Goal: Task Accomplishment & Management: Use online tool/utility

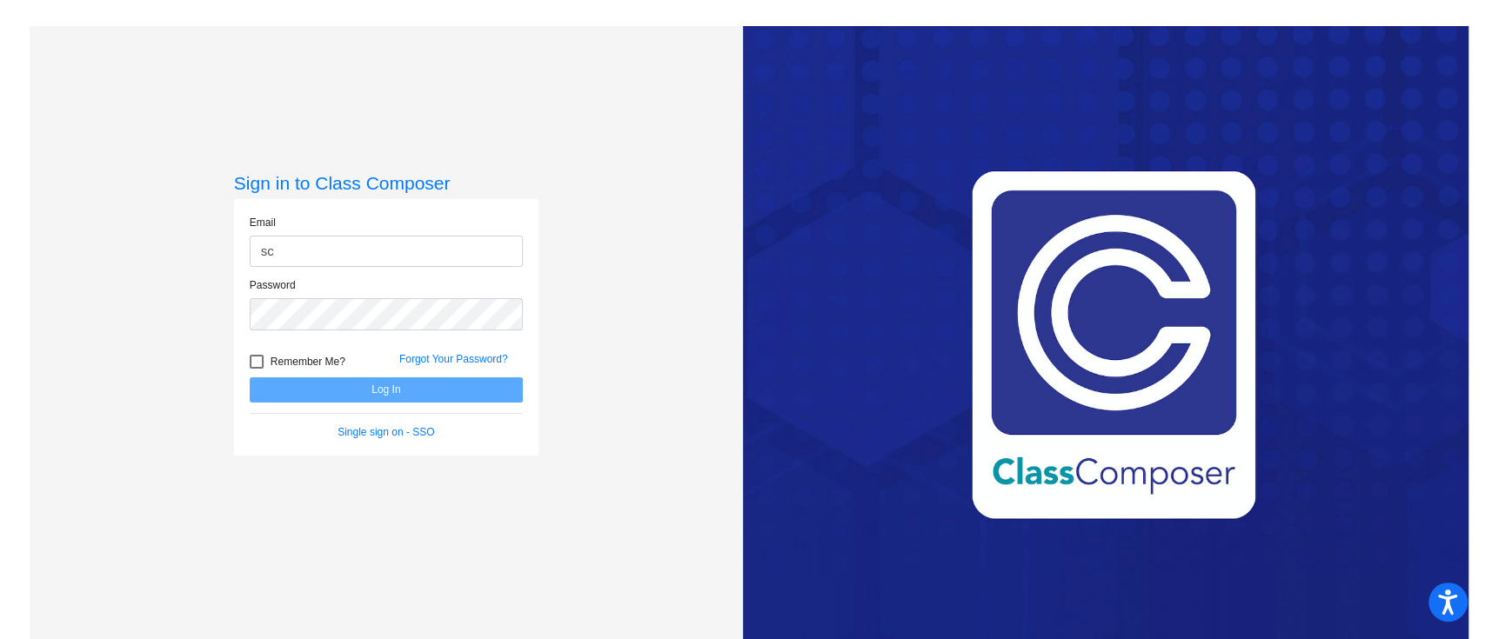
type input "[PERSON_NAME][EMAIL_ADDRESS][PERSON_NAME][PERSON_NAME][DOMAIN_NAME]"
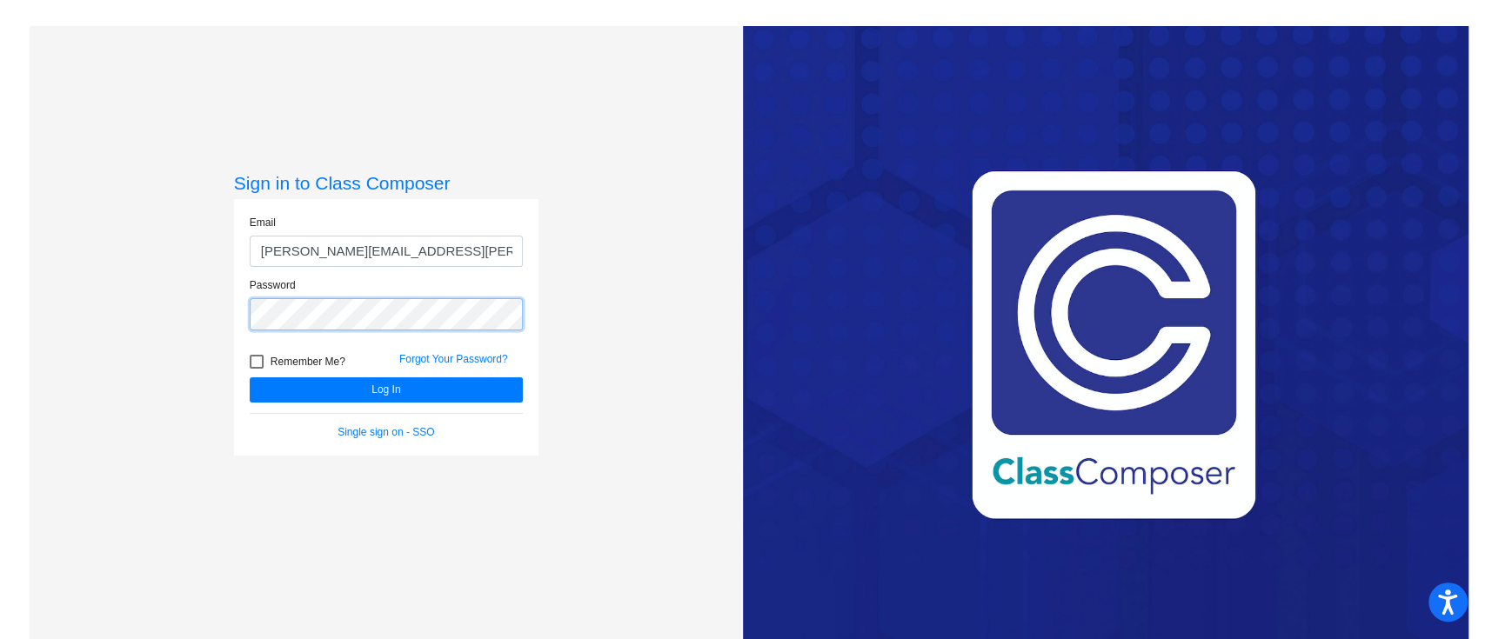
click at [250, 378] on button "Log In" at bounding box center [386, 390] width 273 height 25
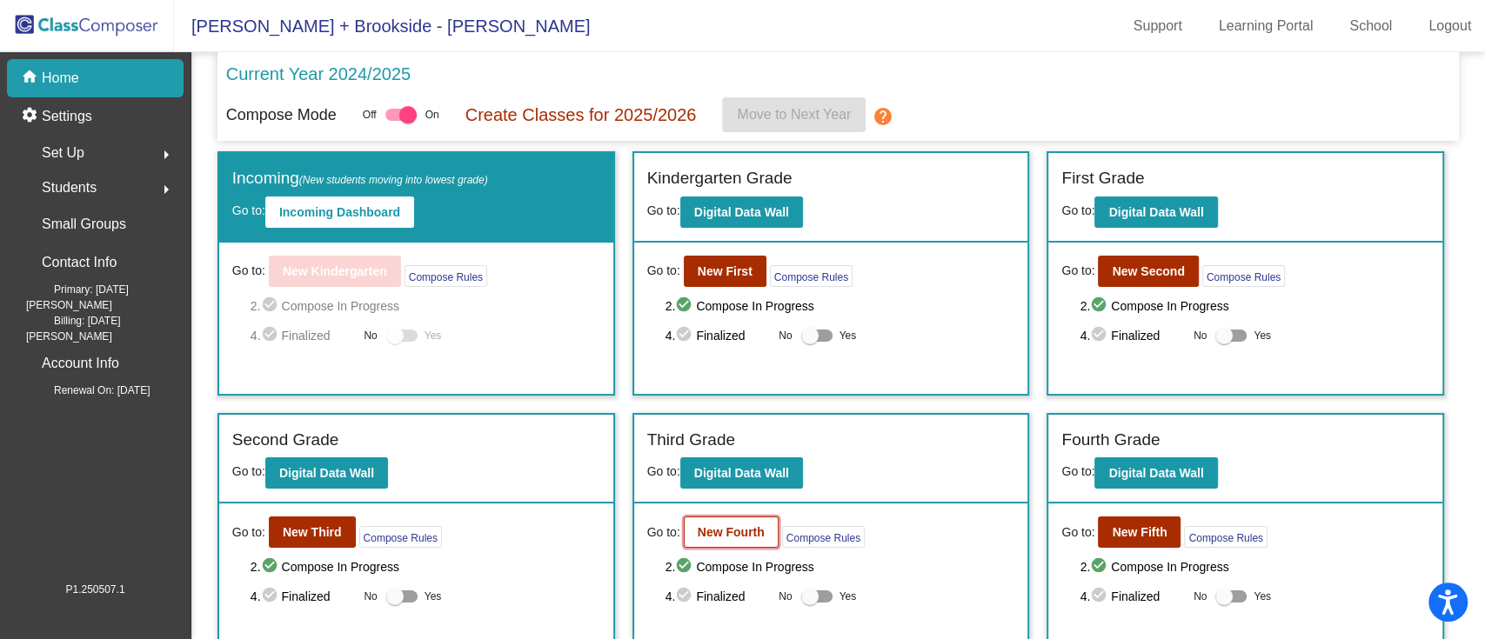
click at [739, 528] on b "New Fourth" at bounding box center [731, 532] width 67 height 14
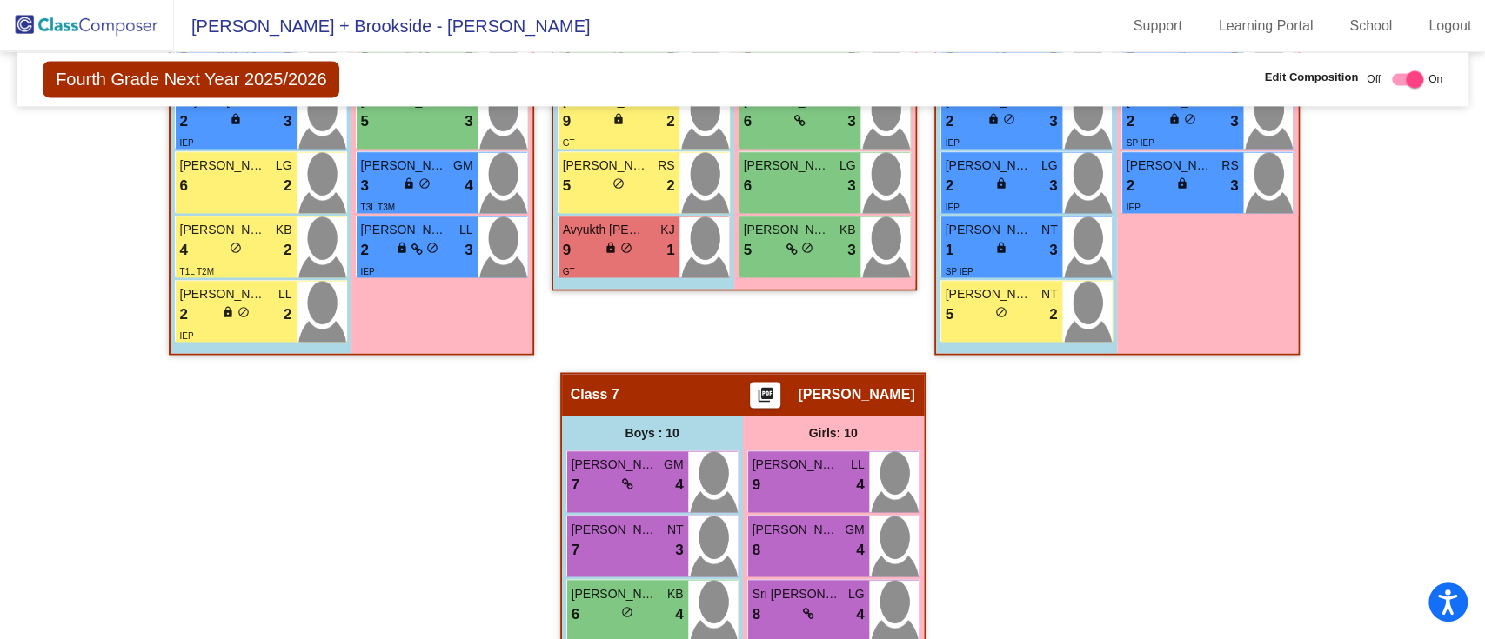
scroll to position [1764, 0]
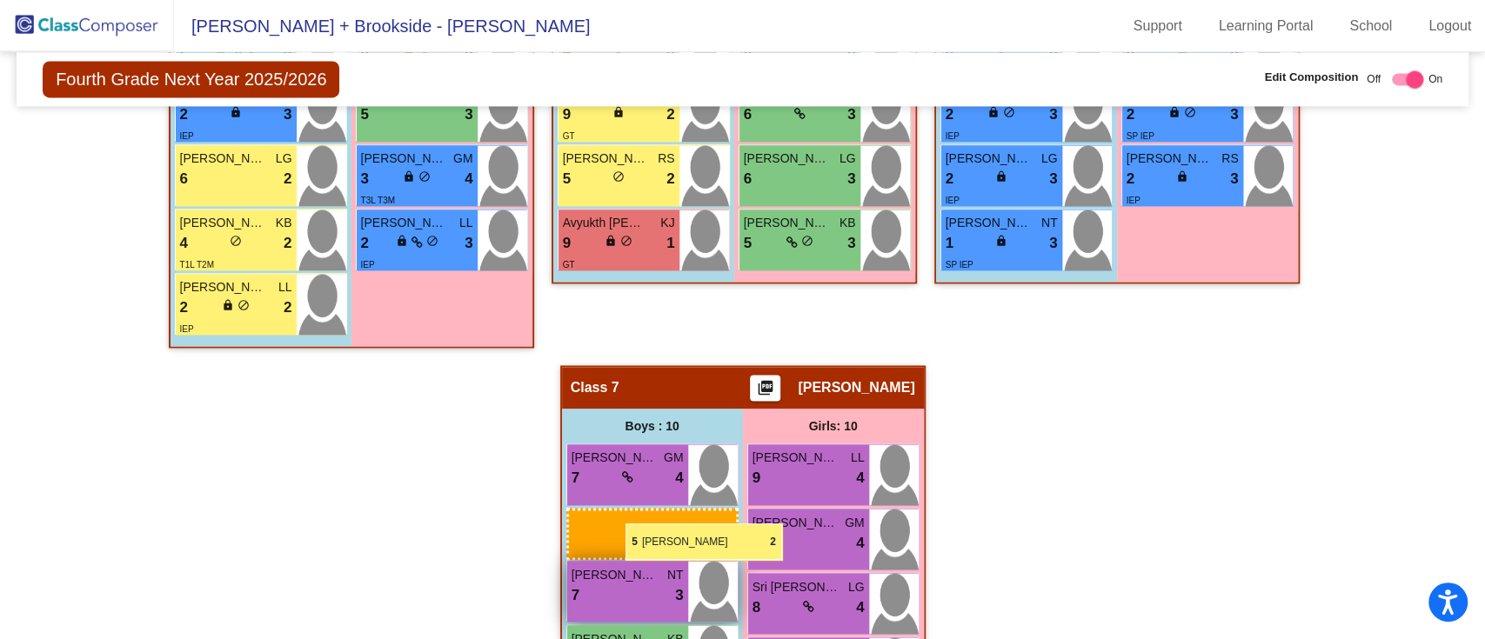
drag, startPoint x: 1001, startPoint y: 306, endPoint x: 604, endPoint y: 511, distance: 446.3
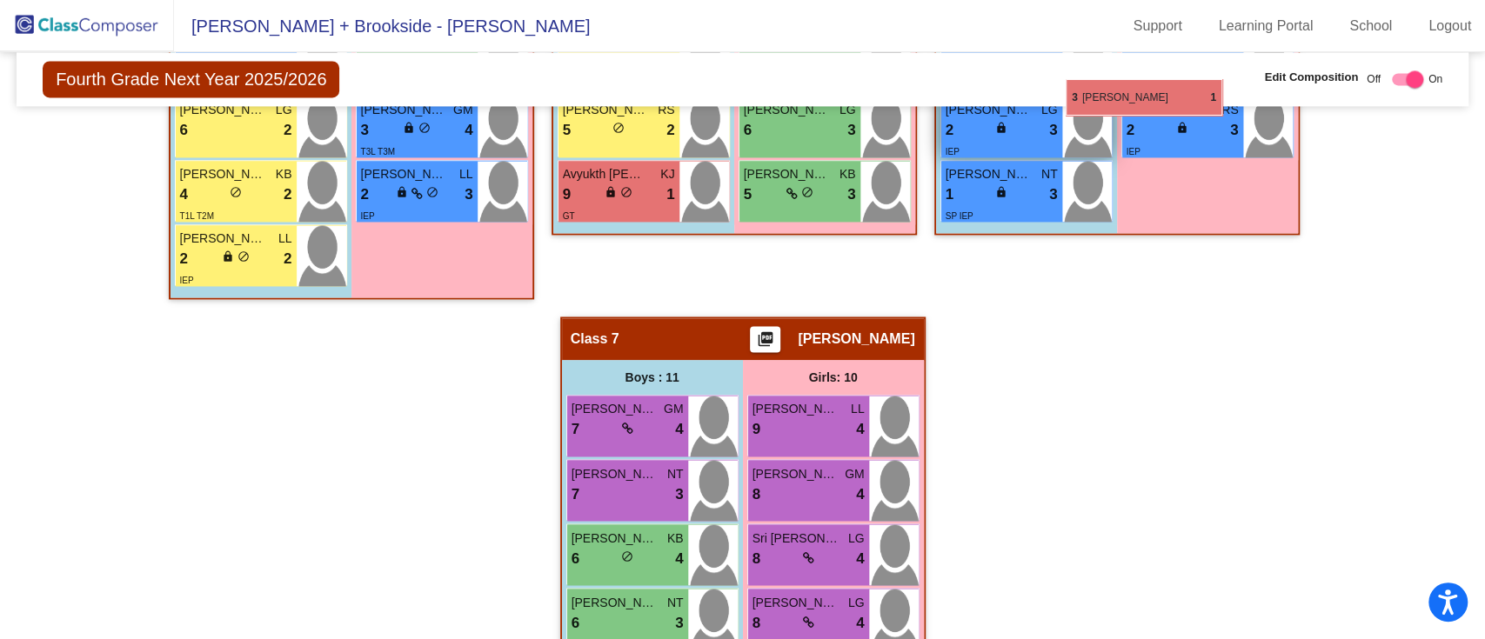
scroll to position [1810, 0]
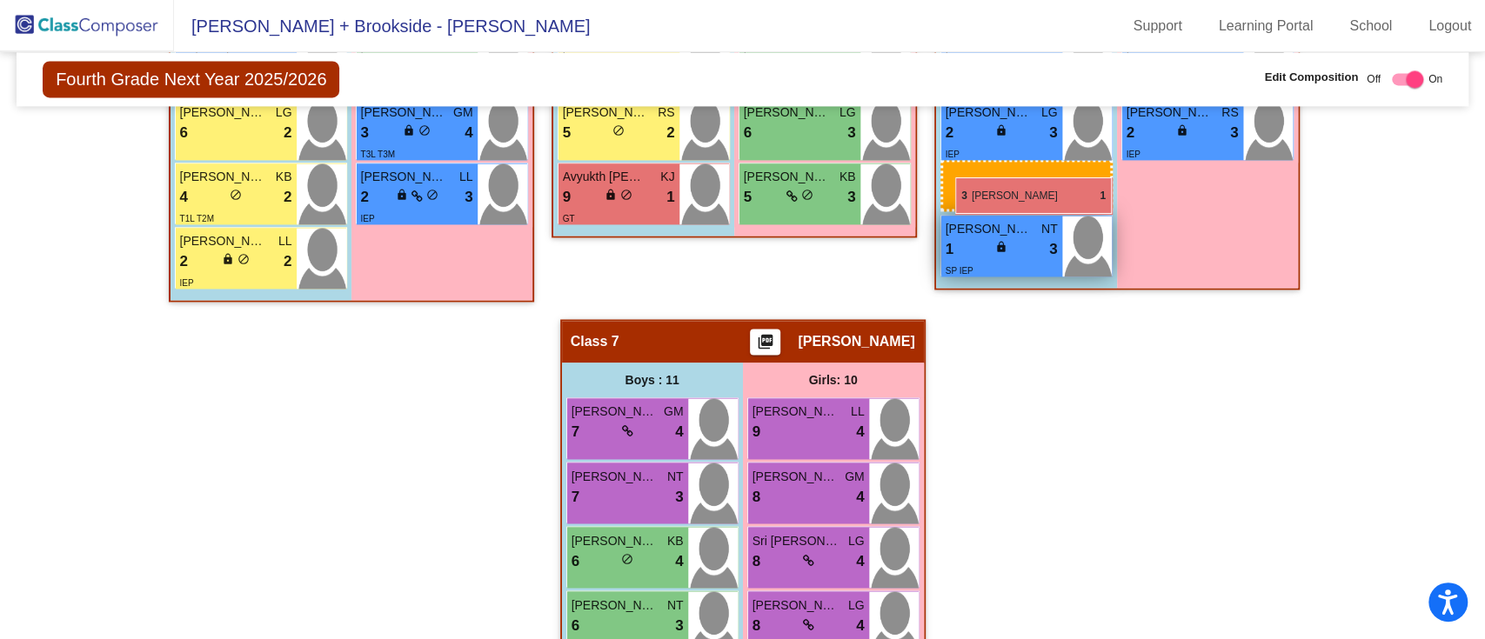
drag, startPoint x: 626, startPoint y: 580, endPoint x: 955, endPoint y: 177, distance: 520.0
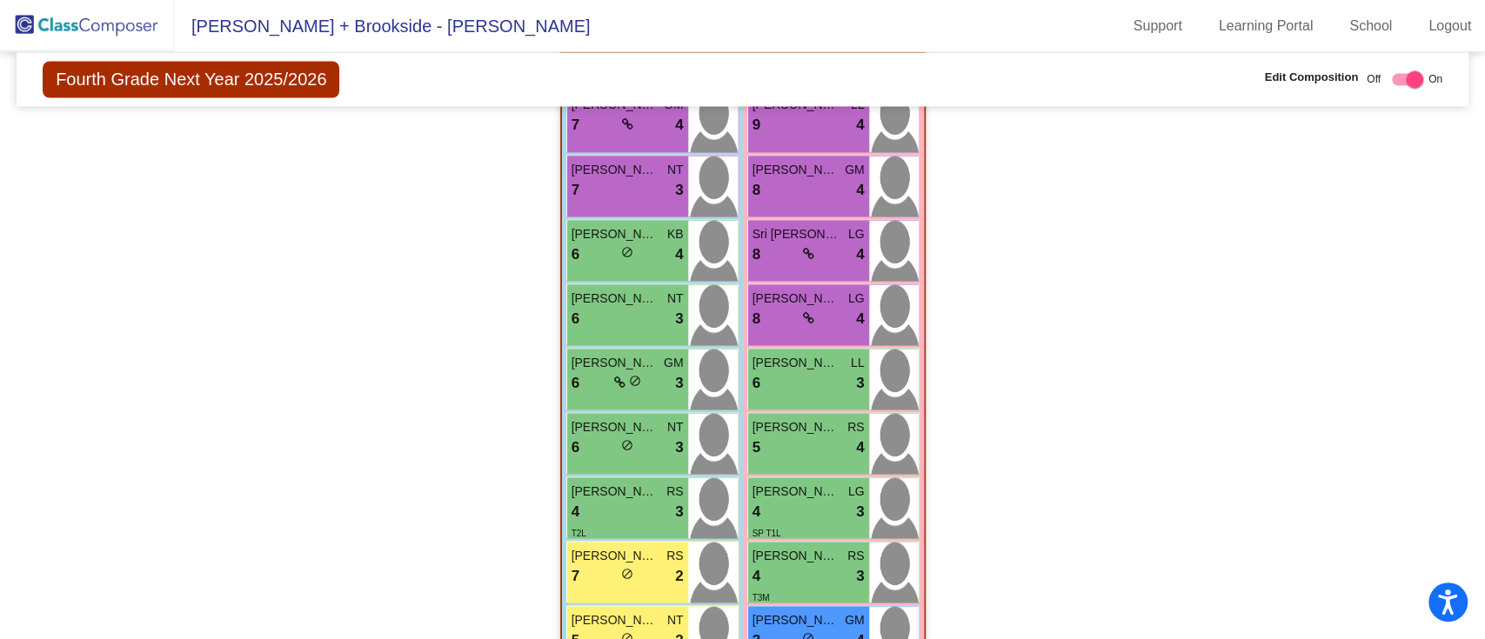
scroll to position [2236, 0]
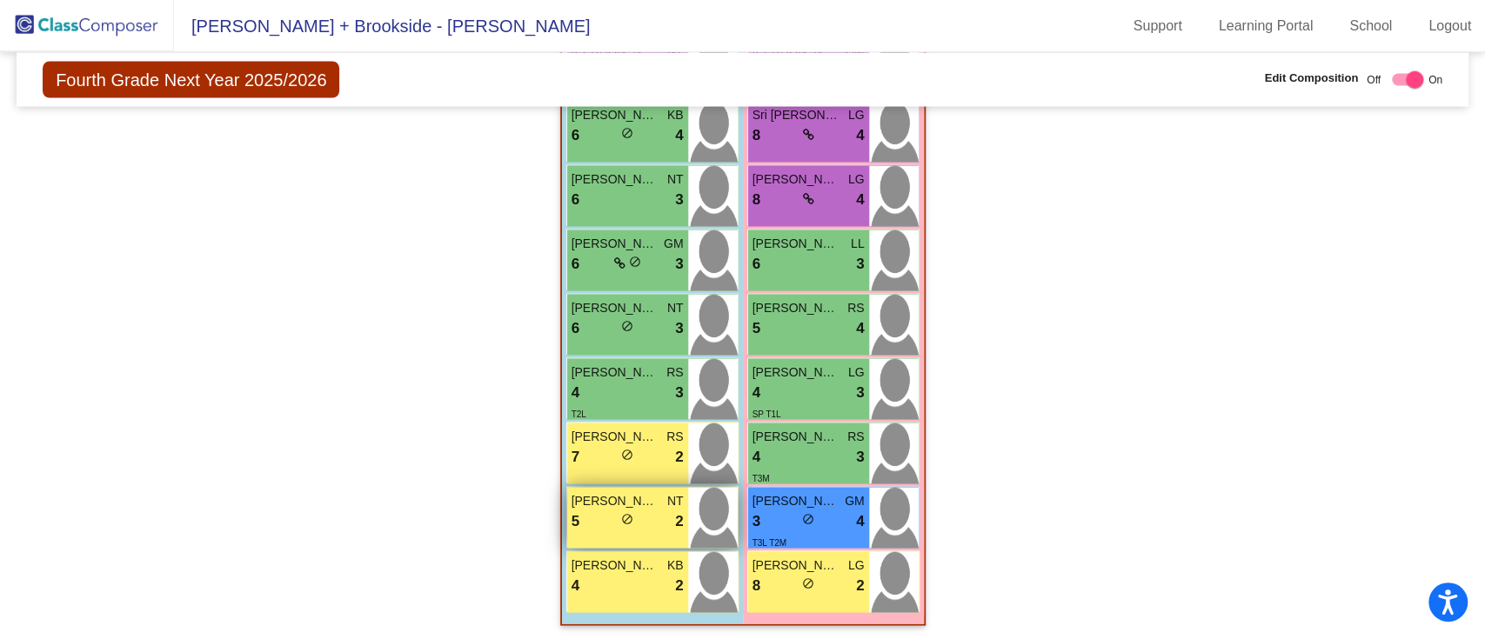
click at [609, 517] on div "5 lock do_not_disturb_alt 2" at bounding box center [628, 521] width 112 height 23
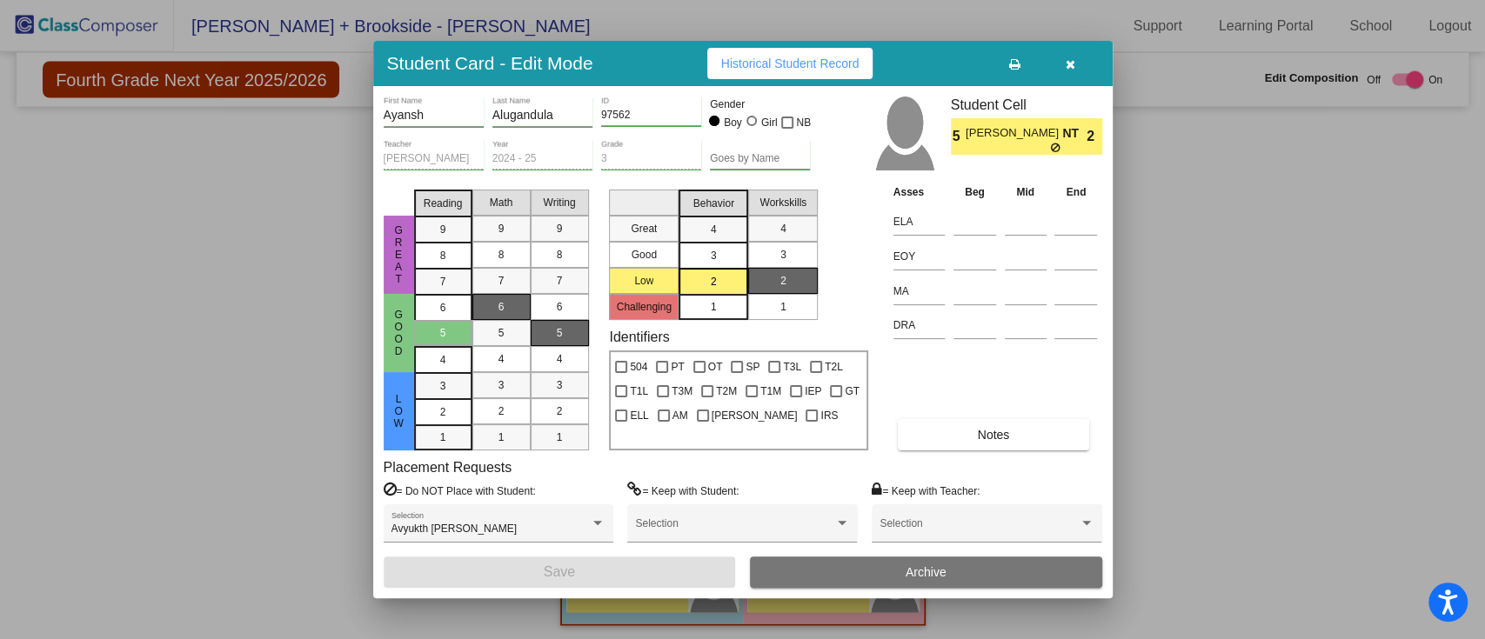
click at [1079, 56] on button "button" at bounding box center [1071, 63] width 56 height 31
